Goal: Task Accomplishment & Management: Use online tool/utility

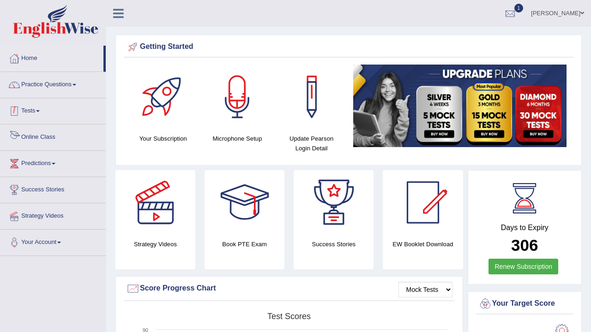
click at [40, 112] on span at bounding box center [38, 111] width 4 height 2
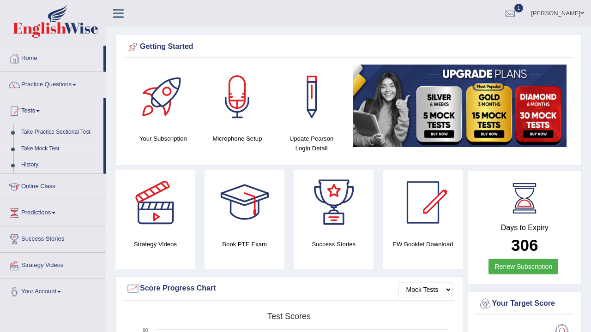
click at [51, 148] on link "Take Mock Test" at bounding box center [60, 149] width 86 height 17
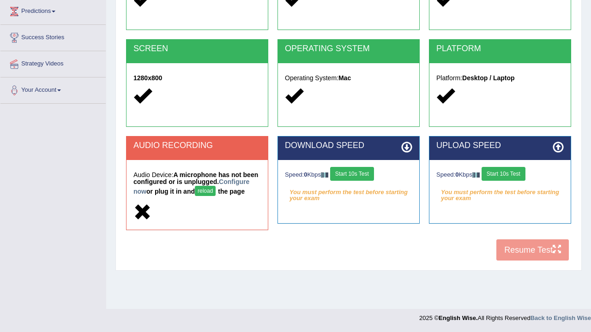
scroll to position [152, 0]
click at [160, 191] on link "Configure now" at bounding box center [191, 186] width 116 height 17
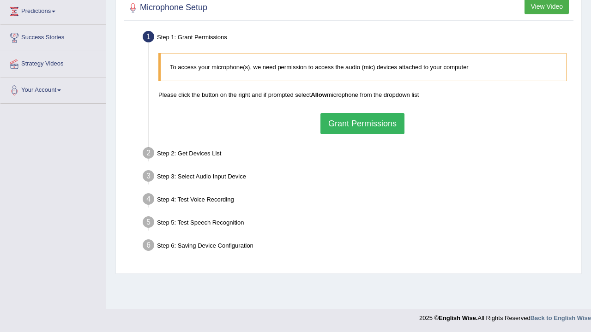
scroll to position [152, 0]
click at [361, 120] on button "Grant Permissions" at bounding box center [362, 123] width 84 height 21
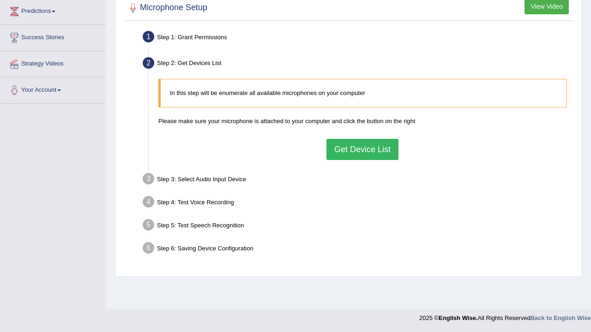
click at [358, 143] on button "Get Device List" at bounding box center [362, 149] width 72 height 21
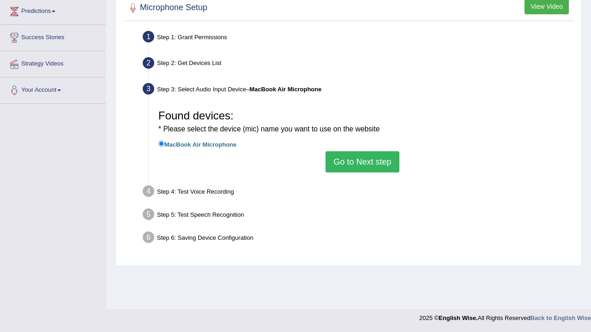
click at [363, 157] on button "Go to Next step" at bounding box center [361, 161] width 73 height 21
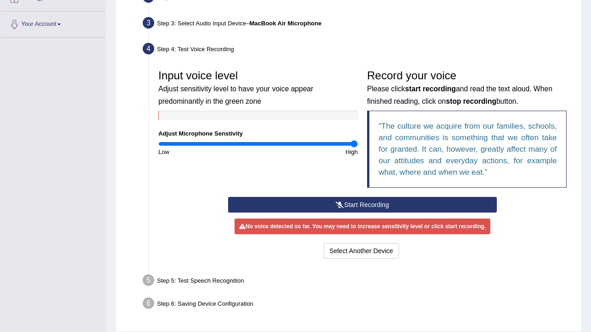
scroll to position [219, 0]
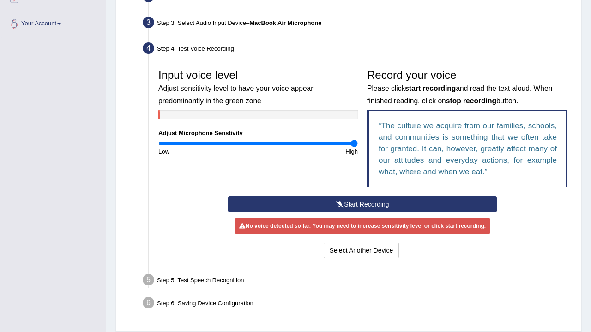
click at [338, 201] on icon at bounding box center [340, 204] width 8 height 6
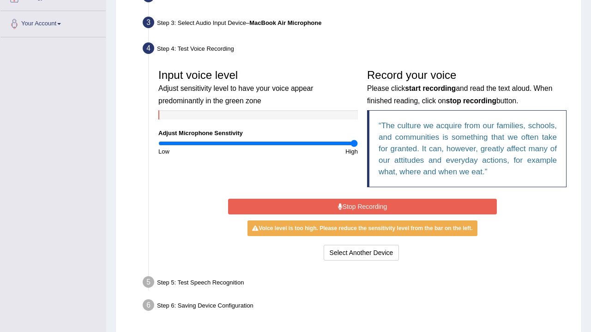
click at [338, 204] on icon at bounding box center [340, 207] width 5 height 6
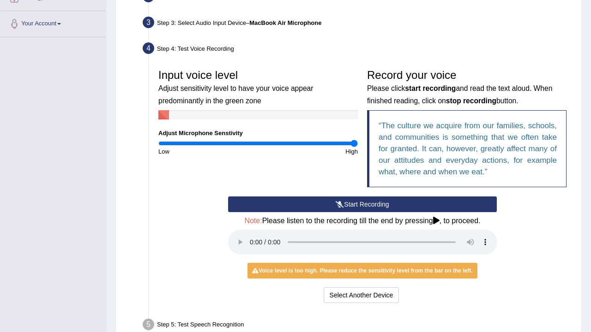
click at [254, 235] on audio at bounding box center [362, 242] width 269 height 25
click at [252, 236] on audio at bounding box center [362, 242] width 269 height 25
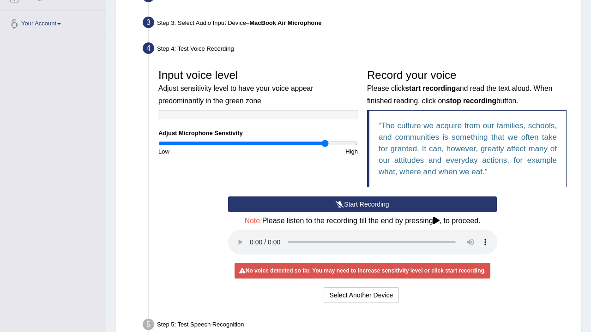
drag, startPoint x: 354, startPoint y: 141, endPoint x: 325, endPoint y: 138, distance: 28.8
click at [325, 140] on input "range" at bounding box center [257, 143] width 199 height 7
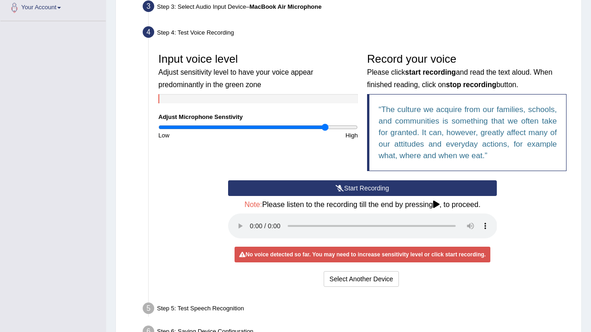
scroll to position [234, 0]
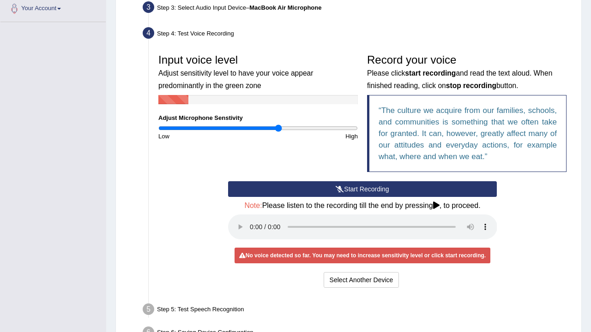
drag, startPoint x: 325, startPoint y: 125, endPoint x: 278, endPoint y: 124, distance: 47.1
type input "1.22"
click at [278, 125] on input "range" at bounding box center [257, 128] width 199 height 7
click at [346, 187] on button "Start Recording" at bounding box center [362, 189] width 269 height 16
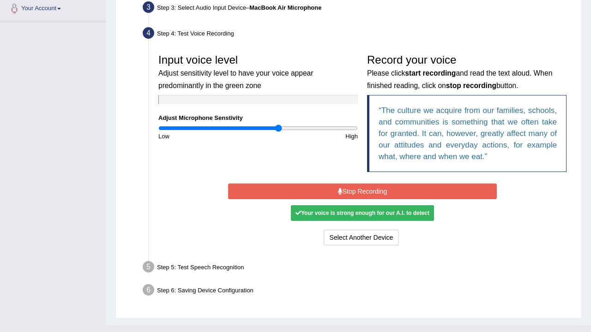
click at [346, 187] on button "Stop Recording" at bounding box center [362, 192] width 269 height 16
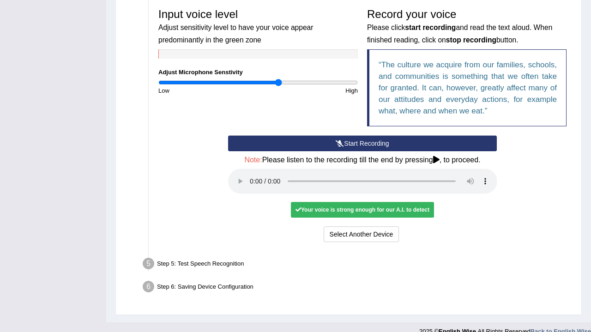
scroll to position [279, 0]
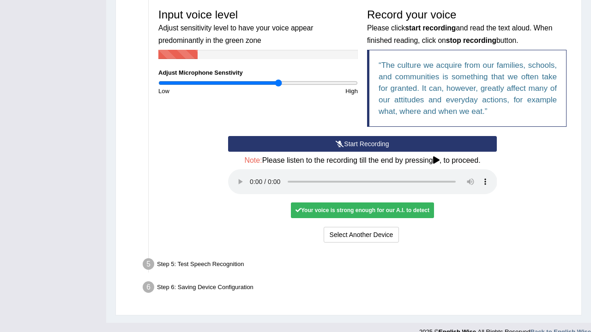
click at [248, 174] on audio at bounding box center [362, 181] width 269 height 25
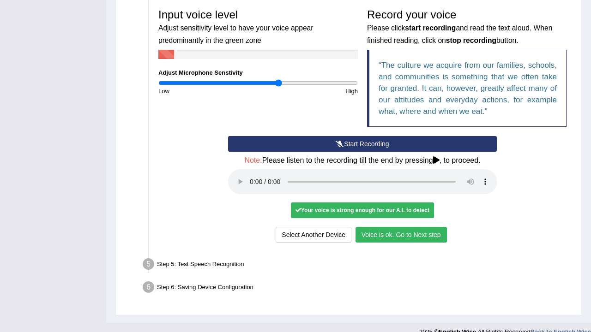
click at [378, 227] on button "Voice is ok. Go to Next step" at bounding box center [400, 235] width 91 height 16
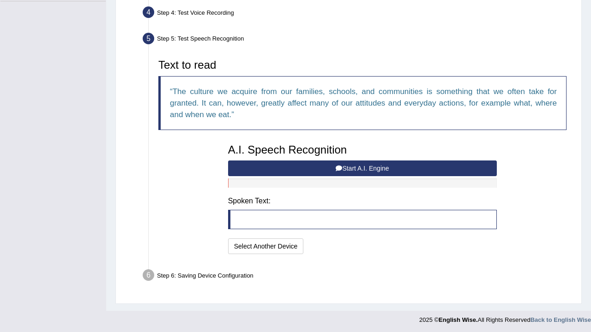
scroll to position [254, 0]
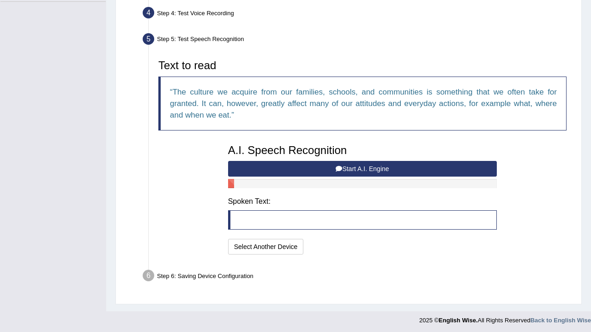
click at [355, 167] on button "Start A.I. Engine" at bounding box center [362, 169] width 269 height 16
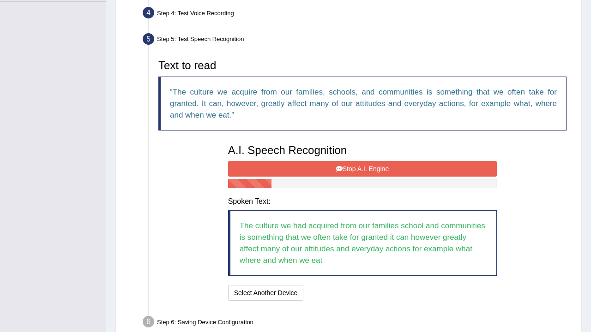
click at [355, 167] on button "Stop A.I. Engine" at bounding box center [362, 169] width 269 height 16
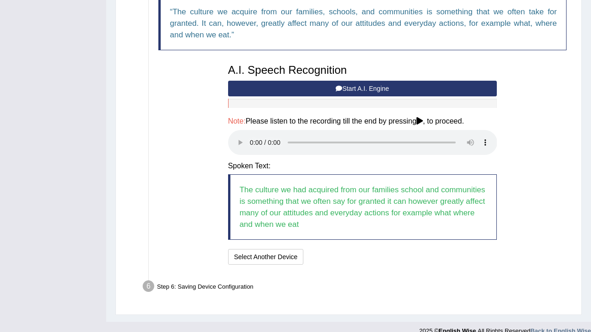
scroll to position [334, 0]
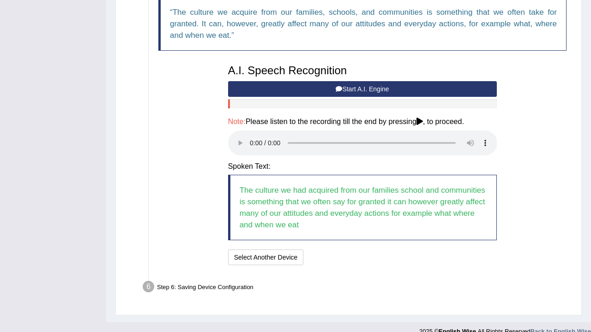
click at [253, 138] on audio at bounding box center [362, 143] width 269 height 25
click at [364, 250] on button "Speech is ok. Go to Last step" at bounding box center [355, 258] width 96 height 16
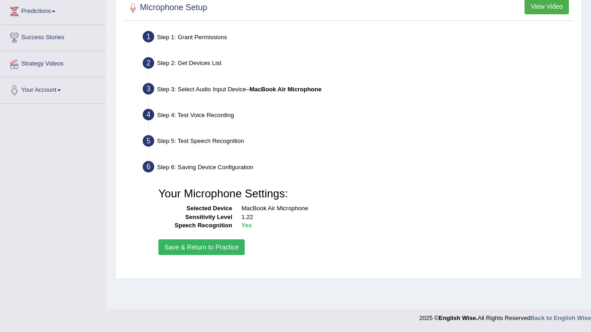
scroll to position [152, 0]
click at [219, 243] on button "Save & Return to Practice" at bounding box center [201, 248] width 86 height 16
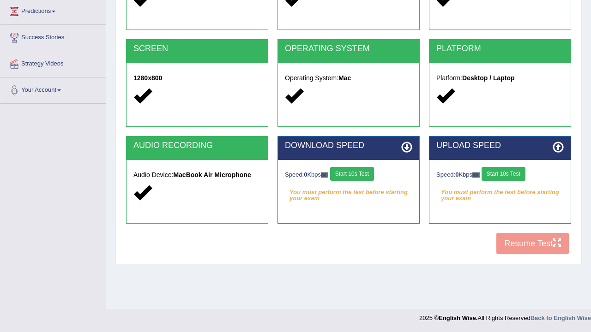
scroll to position [152, 0]
click at [361, 170] on button "Start 10s Test" at bounding box center [352, 174] width 44 height 14
click at [517, 171] on button "Start 10s Test" at bounding box center [503, 174] width 44 height 14
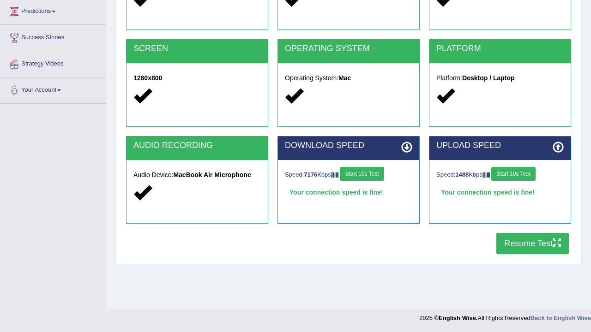
click at [526, 249] on button "Resume Test" at bounding box center [532, 243] width 72 height 21
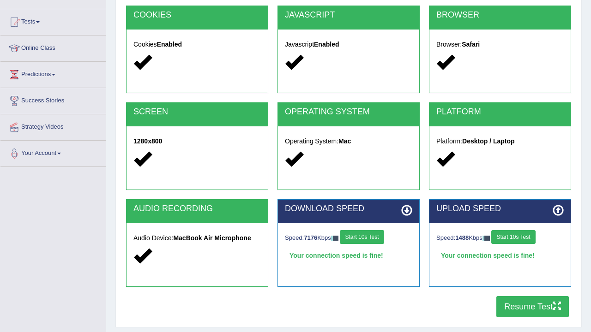
scroll to position [100, 0]
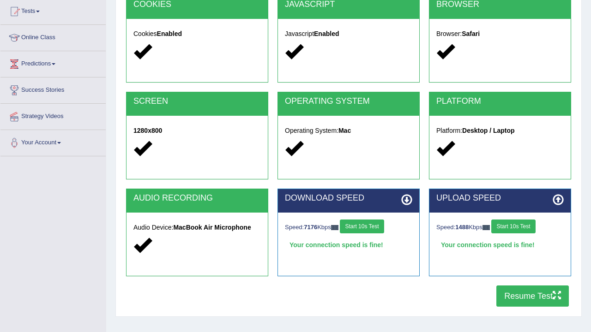
click at [360, 228] on button "Start 10s Test" at bounding box center [362, 227] width 44 height 14
click at [515, 223] on button "Start 10s Test" at bounding box center [513, 227] width 44 height 14
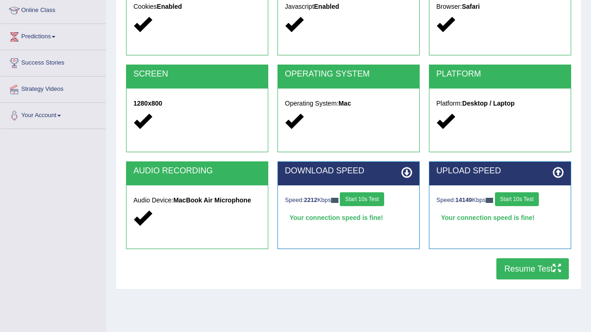
scroll to position [129, 0]
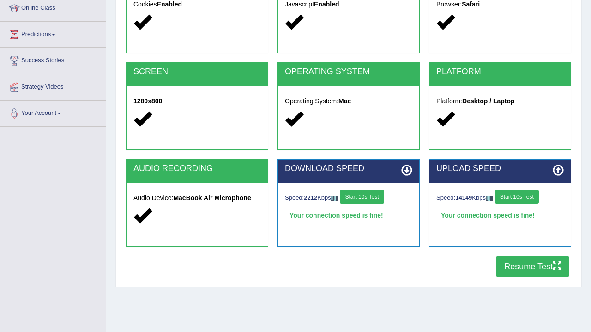
click at [540, 267] on button "Resume Test" at bounding box center [532, 266] width 72 height 21
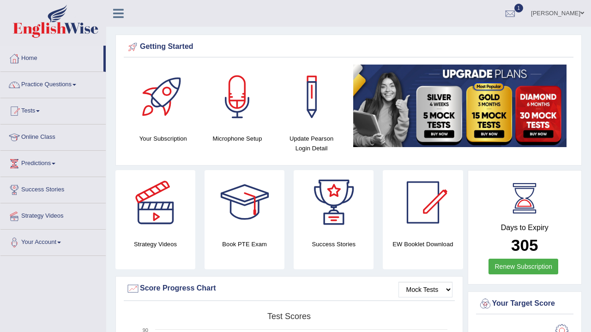
click at [36, 114] on link "Tests" at bounding box center [52, 109] width 105 height 23
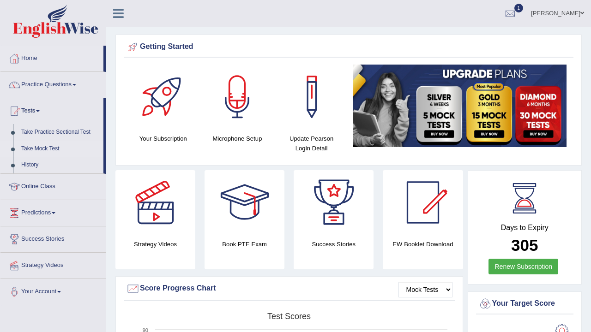
click at [48, 147] on link "Take Mock Test" at bounding box center [60, 149] width 86 height 17
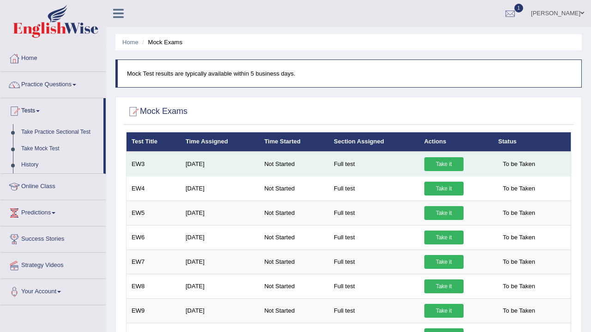
click at [448, 163] on link "Take it" at bounding box center [443, 164] width 39 height 14
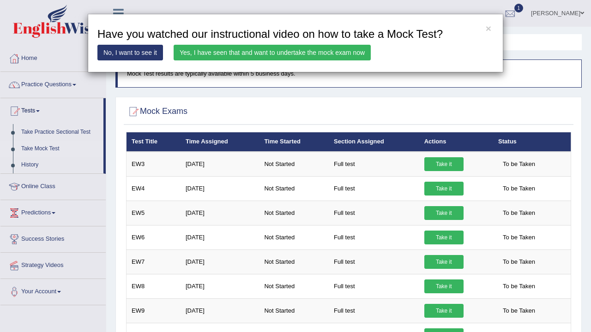
click at [263, 54] on link "Yes, I have seen that and want to undertake the mock exam now" at bounding box center [272, 53] width 197 height 16
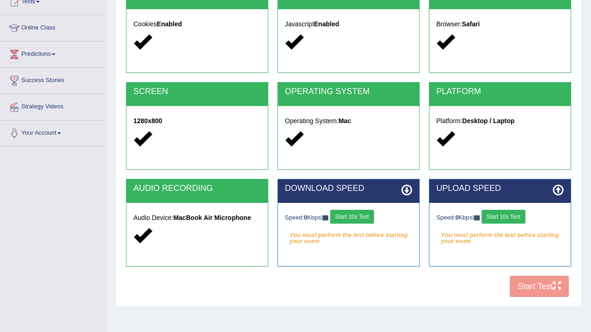
scroll to position [109, 0]
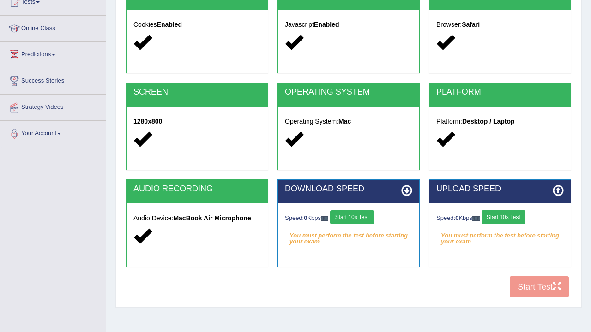
click at [350, 219] on button "Start 10s Test" at bounding box center [352, 217] width 44 height 14
click at [520, 217] on button "Start 10s Test" at bounding box center [503, 217] width 44 height 14
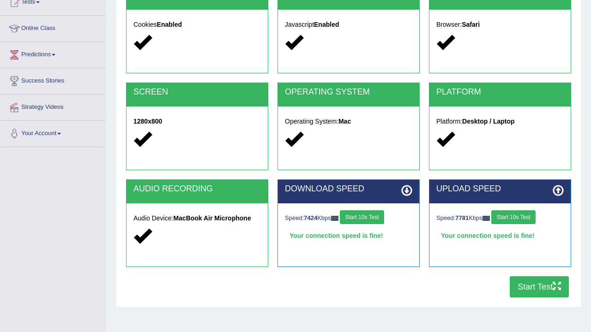
click at [529, 286] on button "Start Test" at bounding box center [539, 287] width 59 height 21
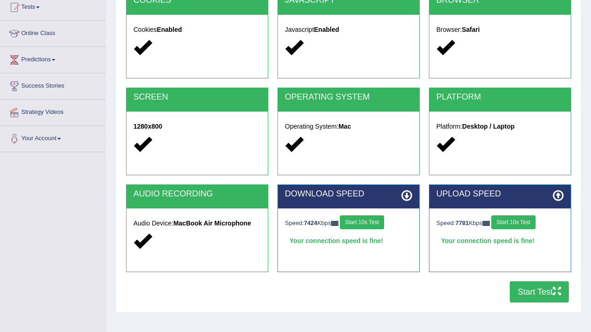
scroll to position [106, 0]
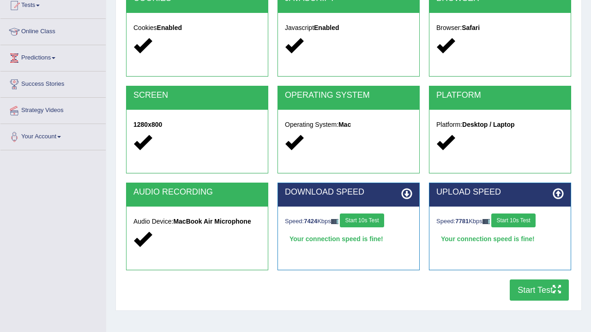
click at [529, 292] on button "Start Test" at bounding box center [539, 290] width 59 height 21
